Goal: Task Accomplishment & Management: Complete application form

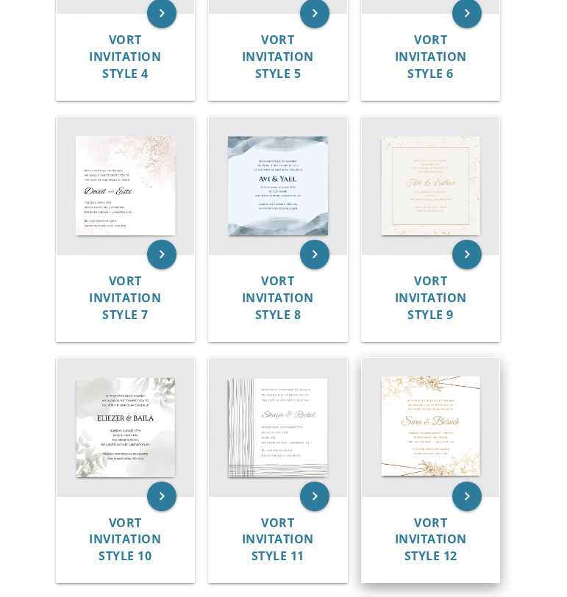
scroll to position [839, 0]
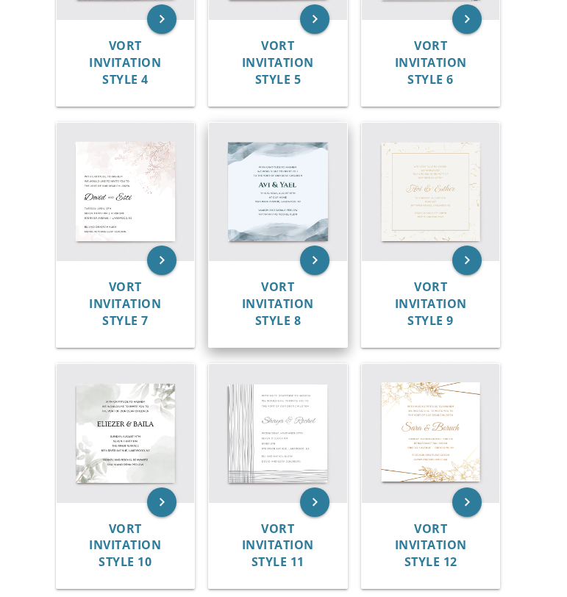
click at [283, 202] on img at bounding box center [278, 192] width 138 height 138
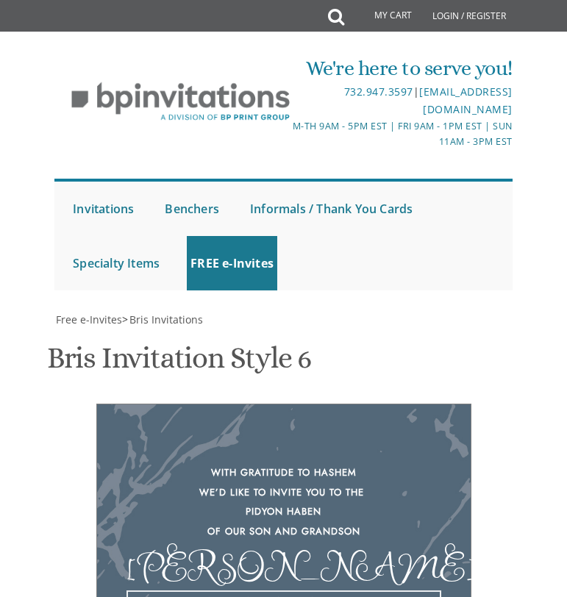
scroll to position [31, 0]
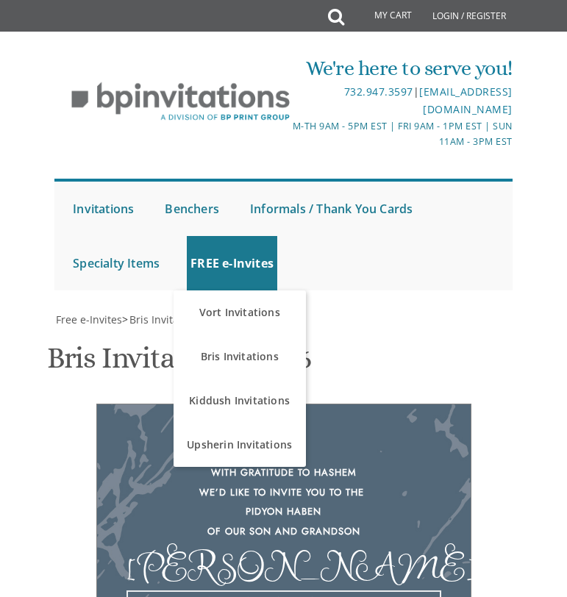
scroll to position [354, 0]
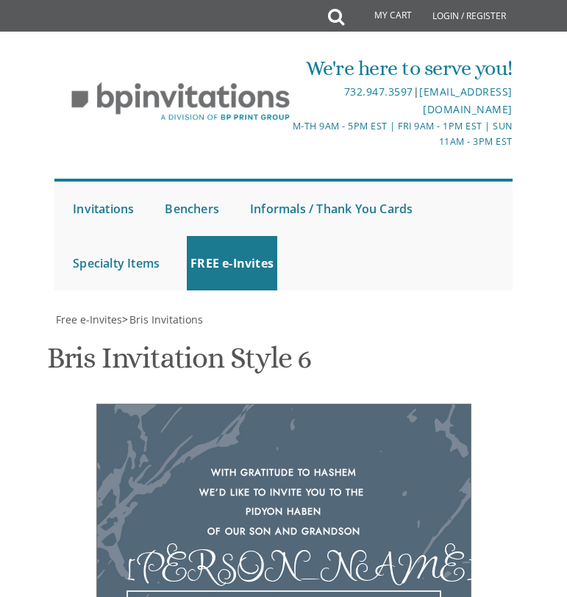
click at [357, 556] on div "[PERSON_NAME]" at bounding box center [283, 566] width 315 height 20
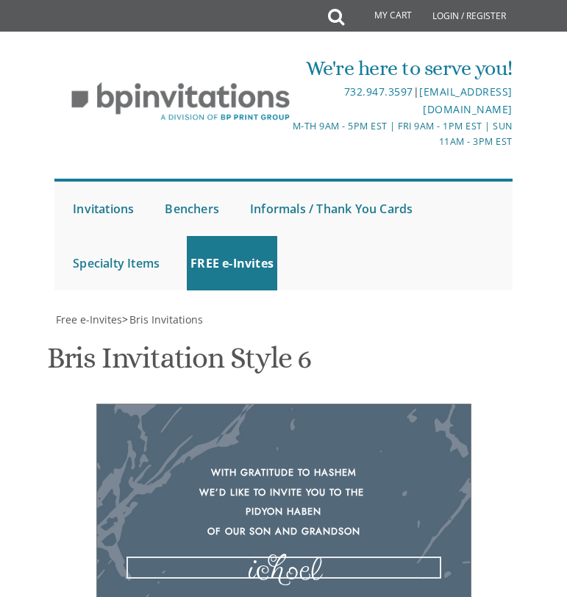
scroll to position [647, 0]
type textarea "Michoel"
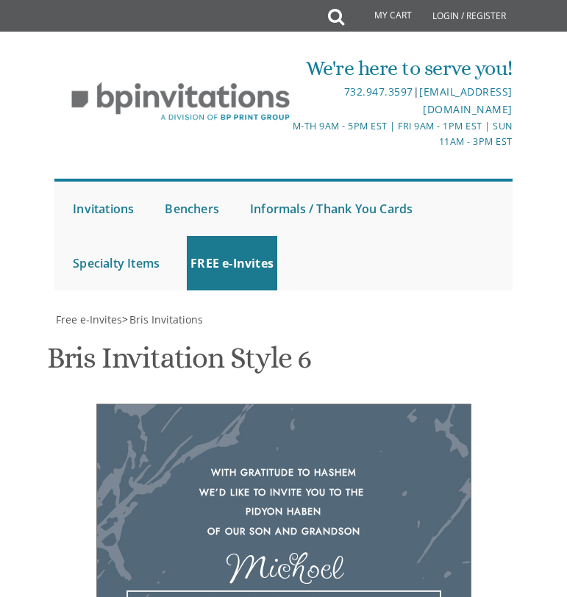
scroll to position [636, 0]
drag, startPoint x: 352, startPoint y: 406, endPoint x: 309, endPoint y: 409, distance: 42.7
type textarea "which will take place bez"h Thursday evening • 18:15 pm September 25 • צום גדלי…"
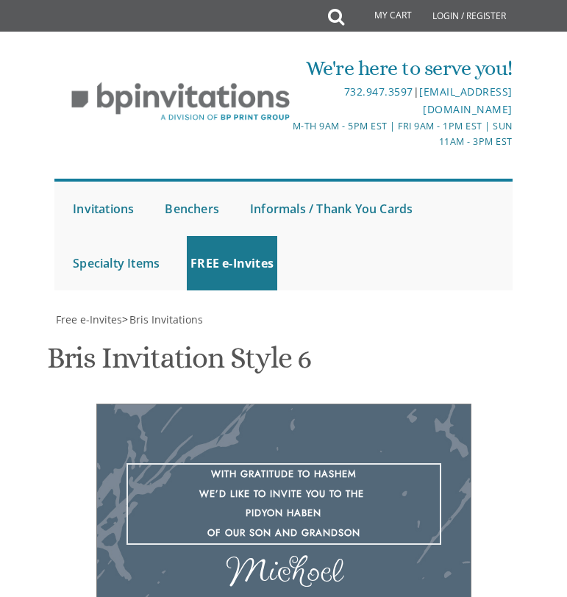
type textarea "With much gratitude to Hashem We would like to invite you to the pidyon haben o…"
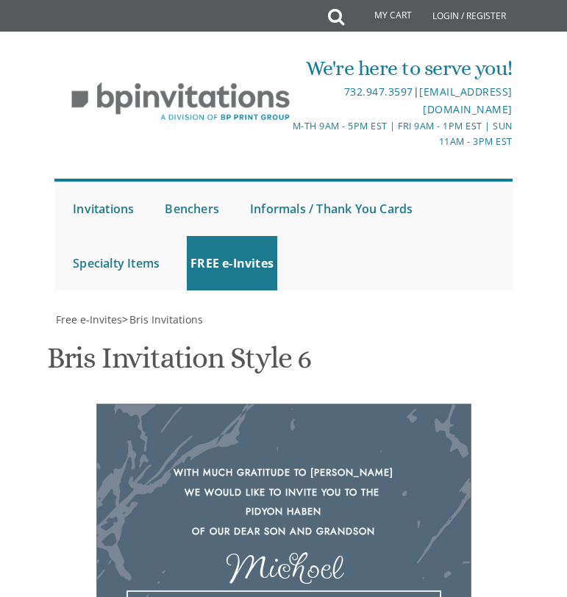
scroll to position [631, 0]
drag, startPoint x: 308, startPoint y: 412, endPoint x: 365, endPoint y: 415, distance: 57.4
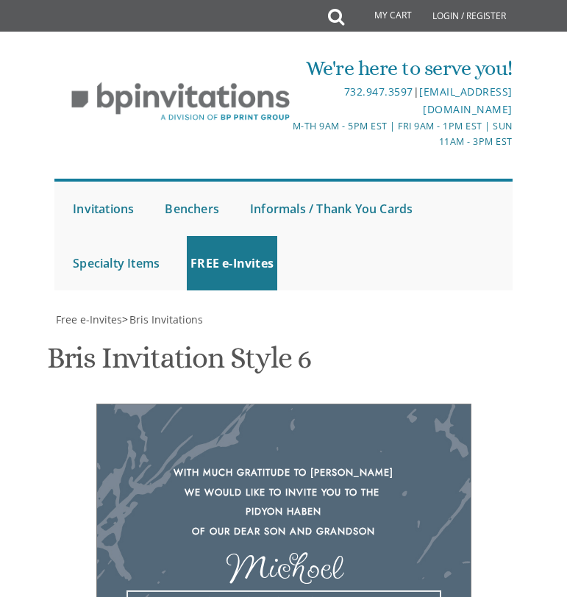
drag, startPoint x: 362, startPoint y: 523, endPoint x: 337, endPoint y: 523, distance: 25.7
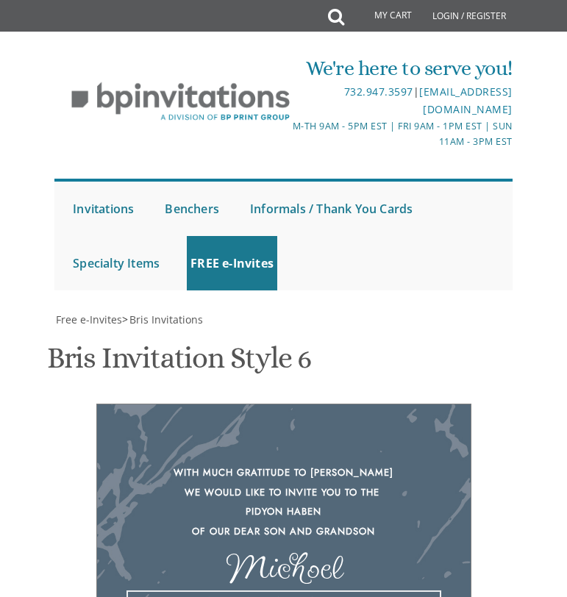
drag, startPoint x: 326, startPoint y: 520, endPoint x: 348, endPoint y: 520, distance: 22.8
drag, startPoint x: 405, startPoint y: 523, endPoint x: 373, endPoint y: 524, distance: 32.4
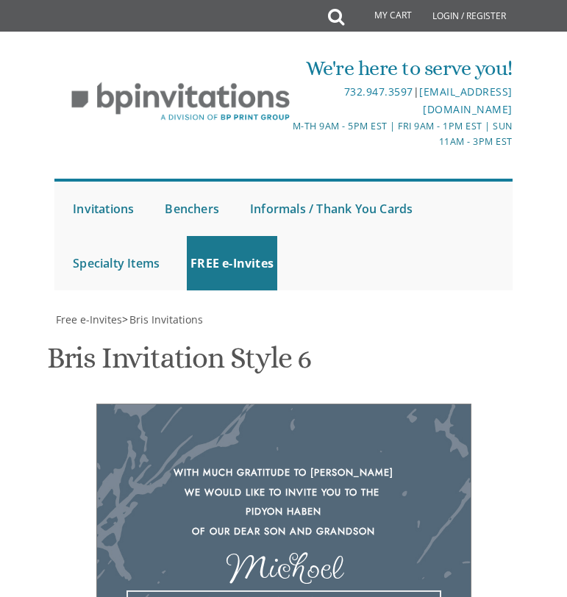
drag, startPoint x: 311, startPoint y: 555, endPoint x: 227, endPoint y: 556, distance: 83.8
type textarea "which will take place bez"h Thursday evening • צום גדליה 18:15 pm riccota resta…"
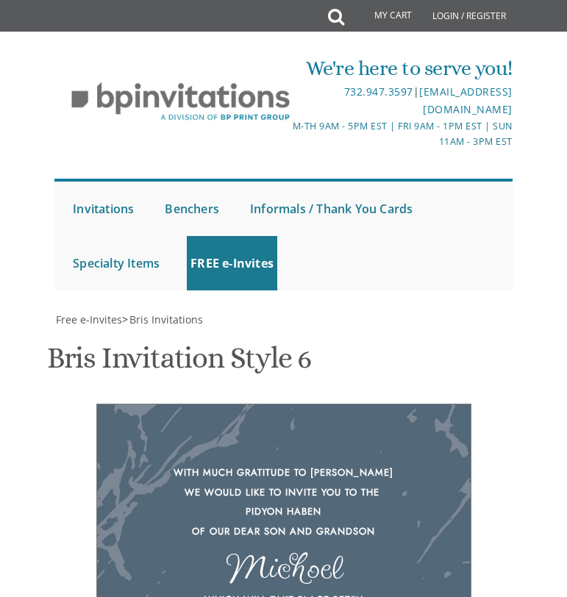
drag, startPoint x: 370, startPoint y: 532, endPoint x: 322, endPoint y: 540, distance: 49.2
type textarea "chaim and leah buchler yechiel and ruth buchler shmuel and racheli weiner"
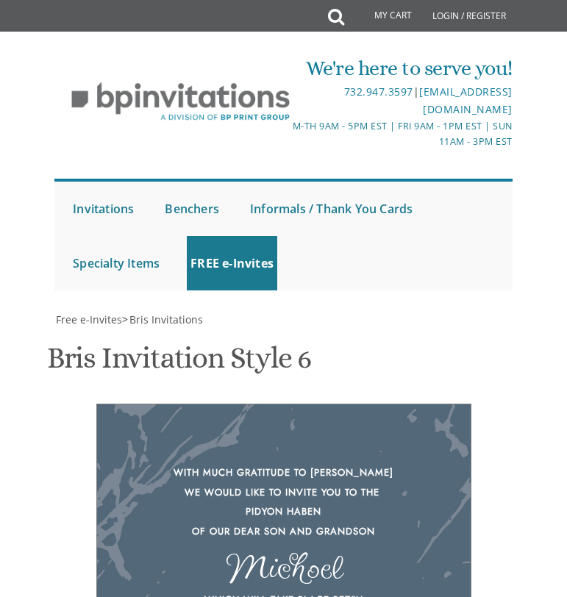
type input "How do"
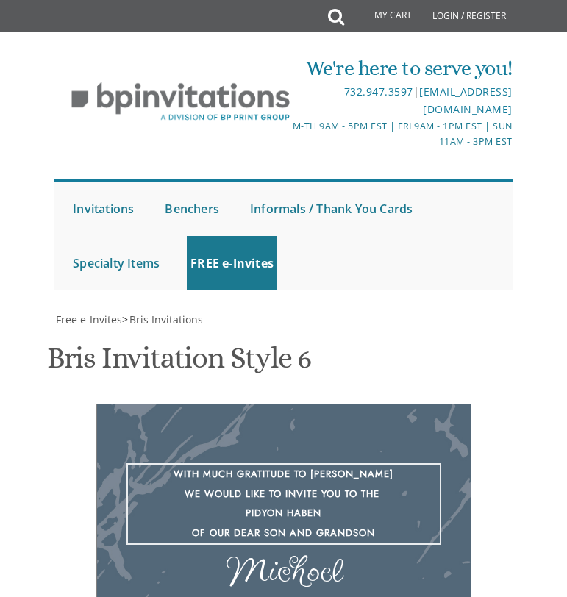
type textarea "בס״ד With much gratitude to Hashem We would like to invite you to the pidyon ha…"
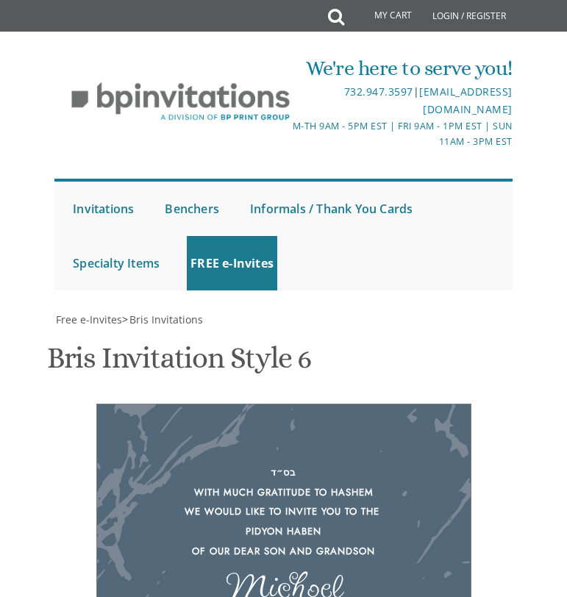
drag, startPoint x: 130, startPoint y: 323, endPoint x: 79, endPoint y: 320, distance: 50.8
type input "נ"
type input "bhleah2002@gmail.com"
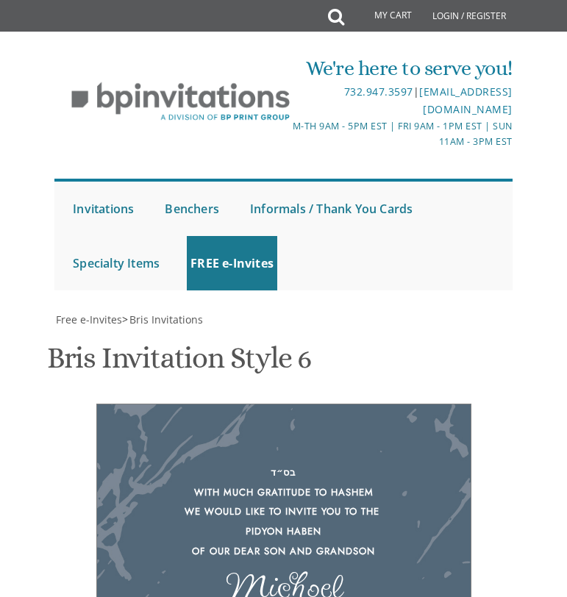
scroll to position [0, 0]
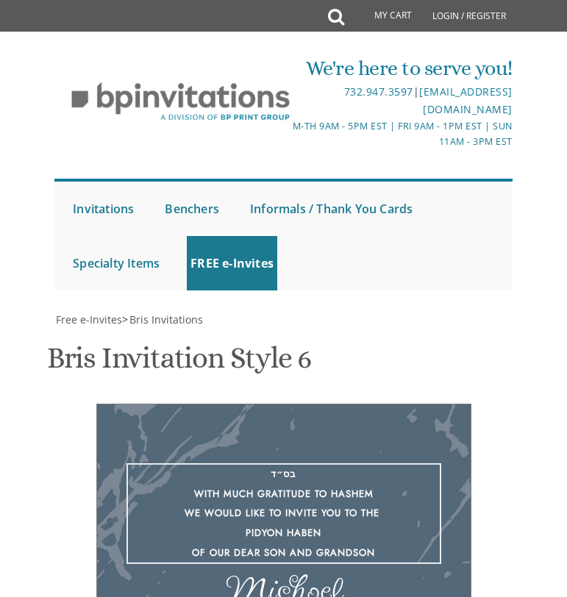
type textarea "With much gratitude to Hashem We would like to invite you to the pidyon haben o…"
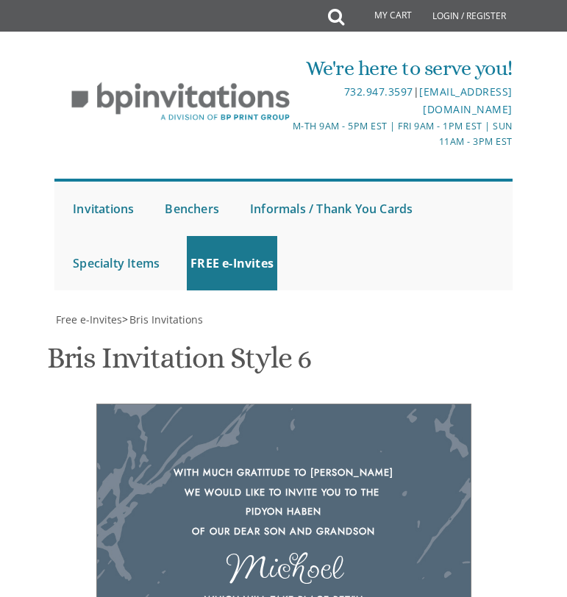
scroll to position [1128, 0]
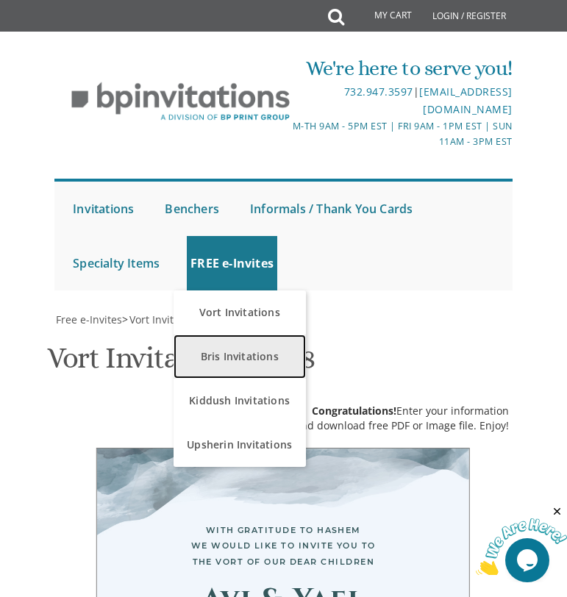
click at [234, 346] on link "Bris Invitations" at bounding box center [239, 356] width 132 height 44
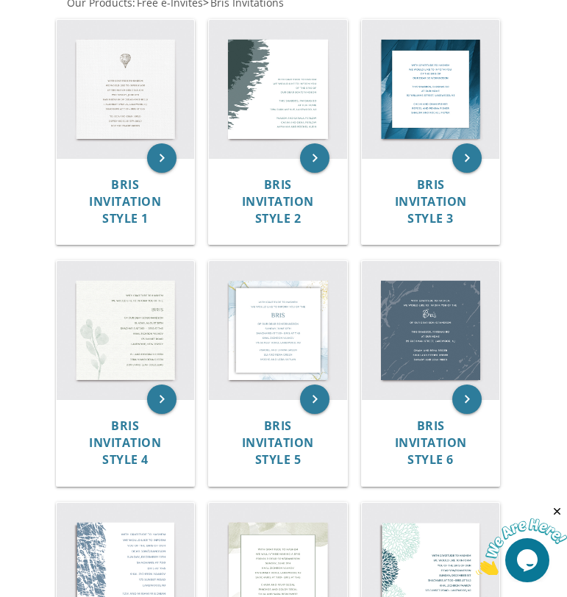
scroll to position [398, 0]
